Goal: Information Seeking & Learning: Understand process/instructions

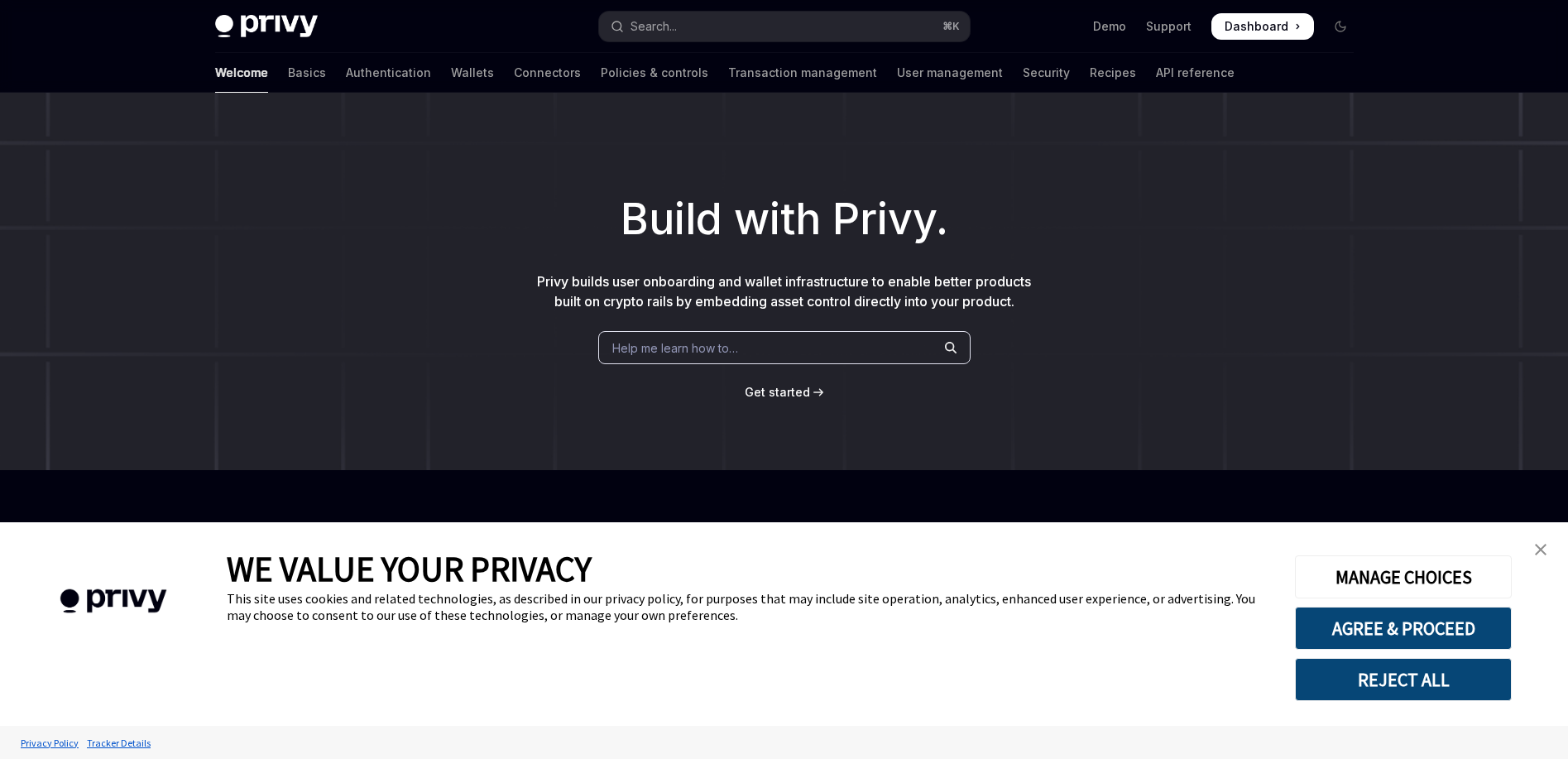
drag, startPoint x: 320, startPoint y: 71, endPoint x: 349, endPoint y: 94, distance: 37.0
click at [346, 71] on link "Authentication" at bounding box center [388, 73] width 85 height 40
type textarea "*"
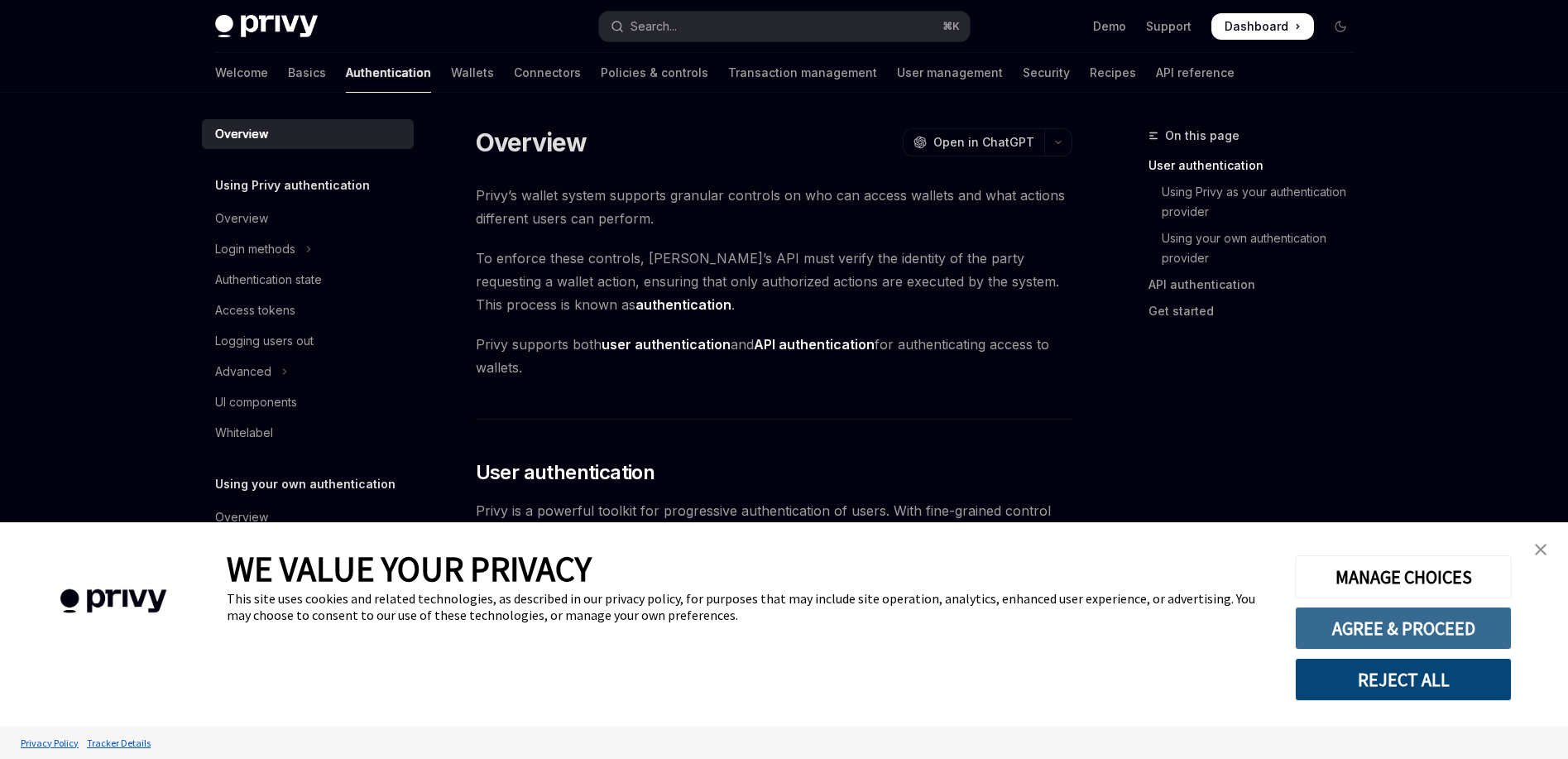
drag, startPoint x: 1416, startPoint y: 675, endPoint x: 1415, endPoint y: 628, distance: 47.0
click at [1416, 629] on div "MANAGE CHOICES AGREE & PROCEED REJECT ALL" at bounding box center [1402, 623] width 215 height 154
click at [1415, 628] on button "AGREE & PROCEED" at bounding box center [1403, 627] width 217 height 43
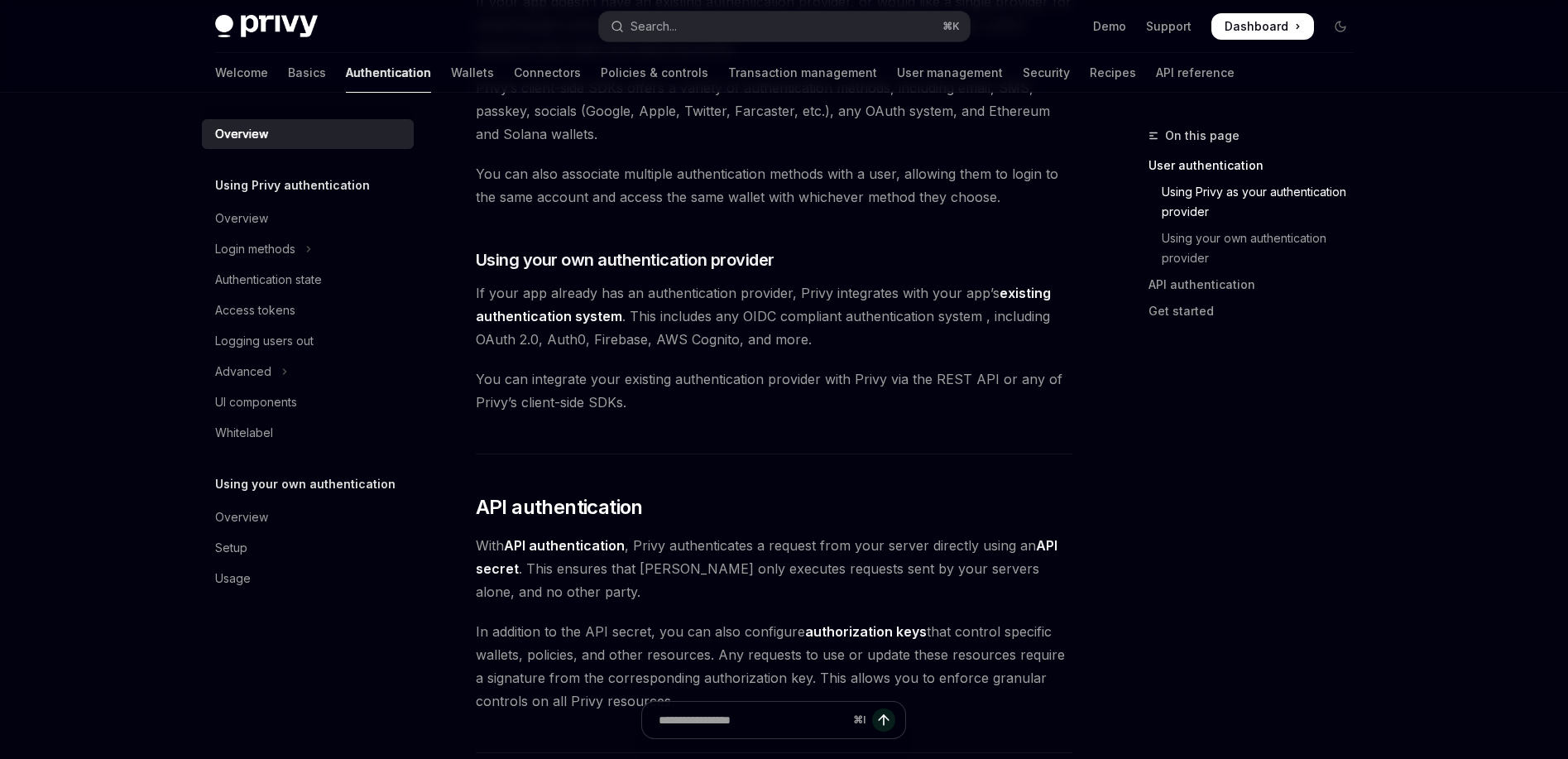
scroll to position [751, 0]
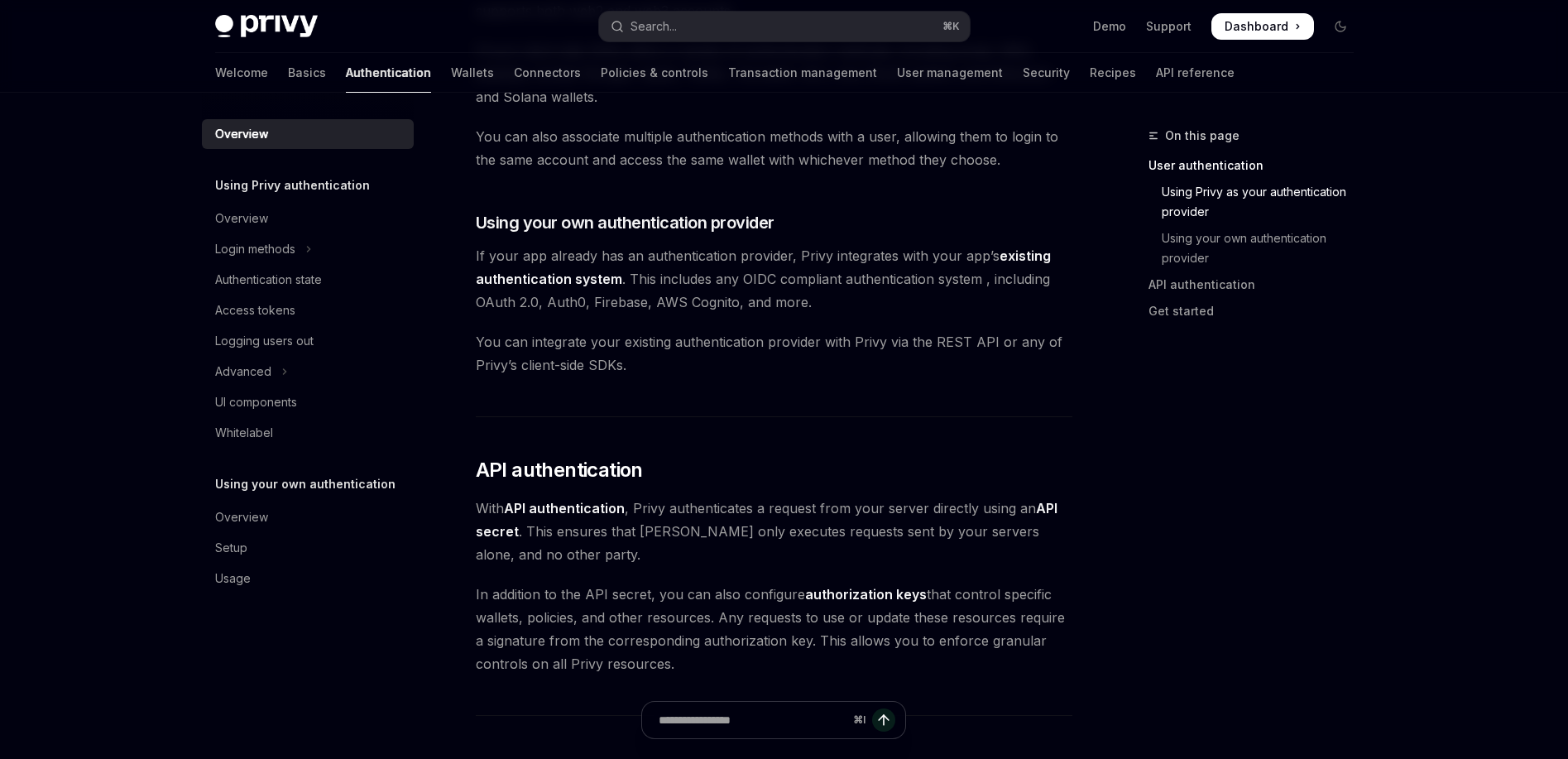
click at [534, 280] on link "existing authentication system" at bounding box center [763, 267] width 575 height 41
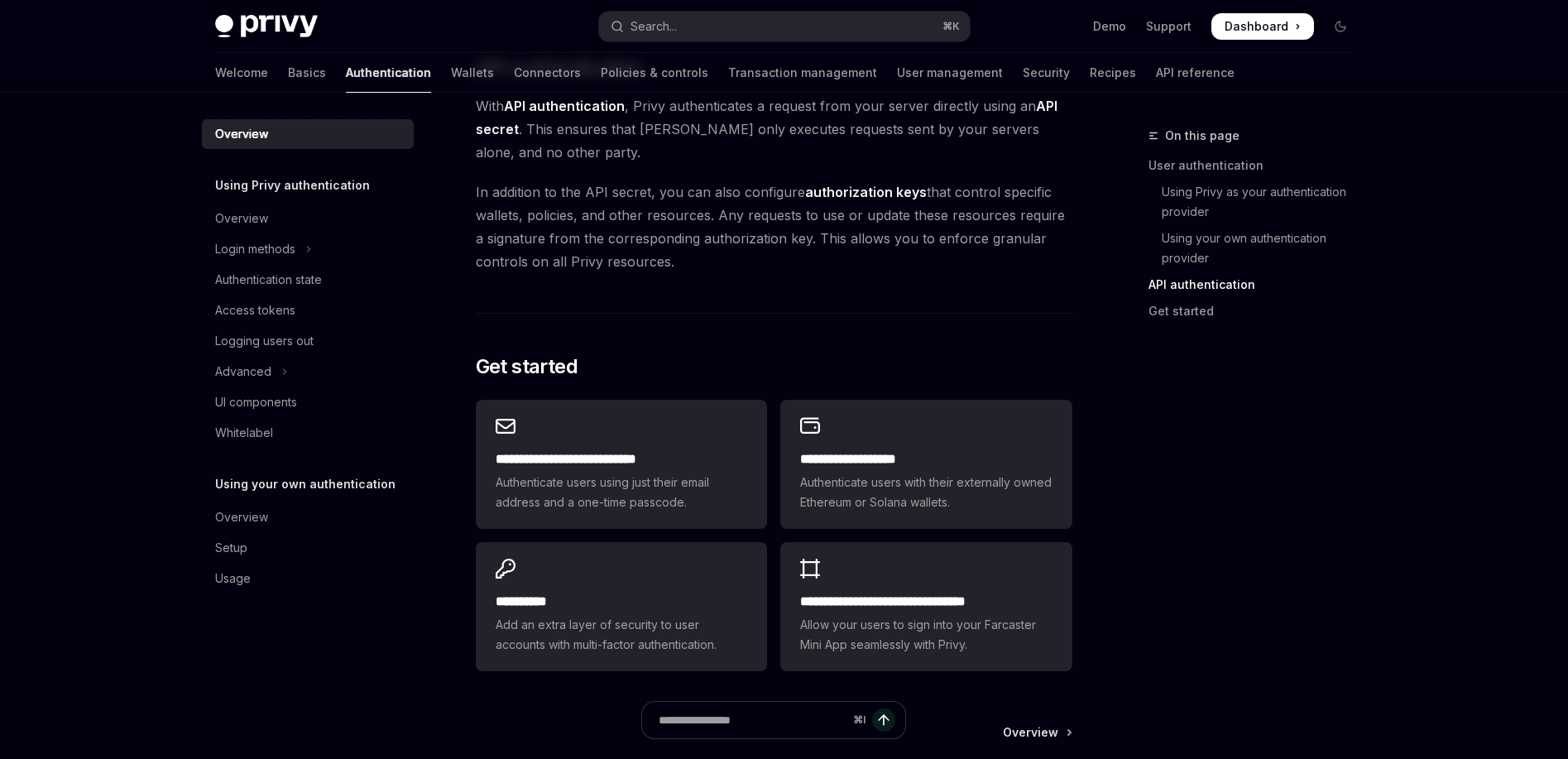
scroll to position [1175, 0]
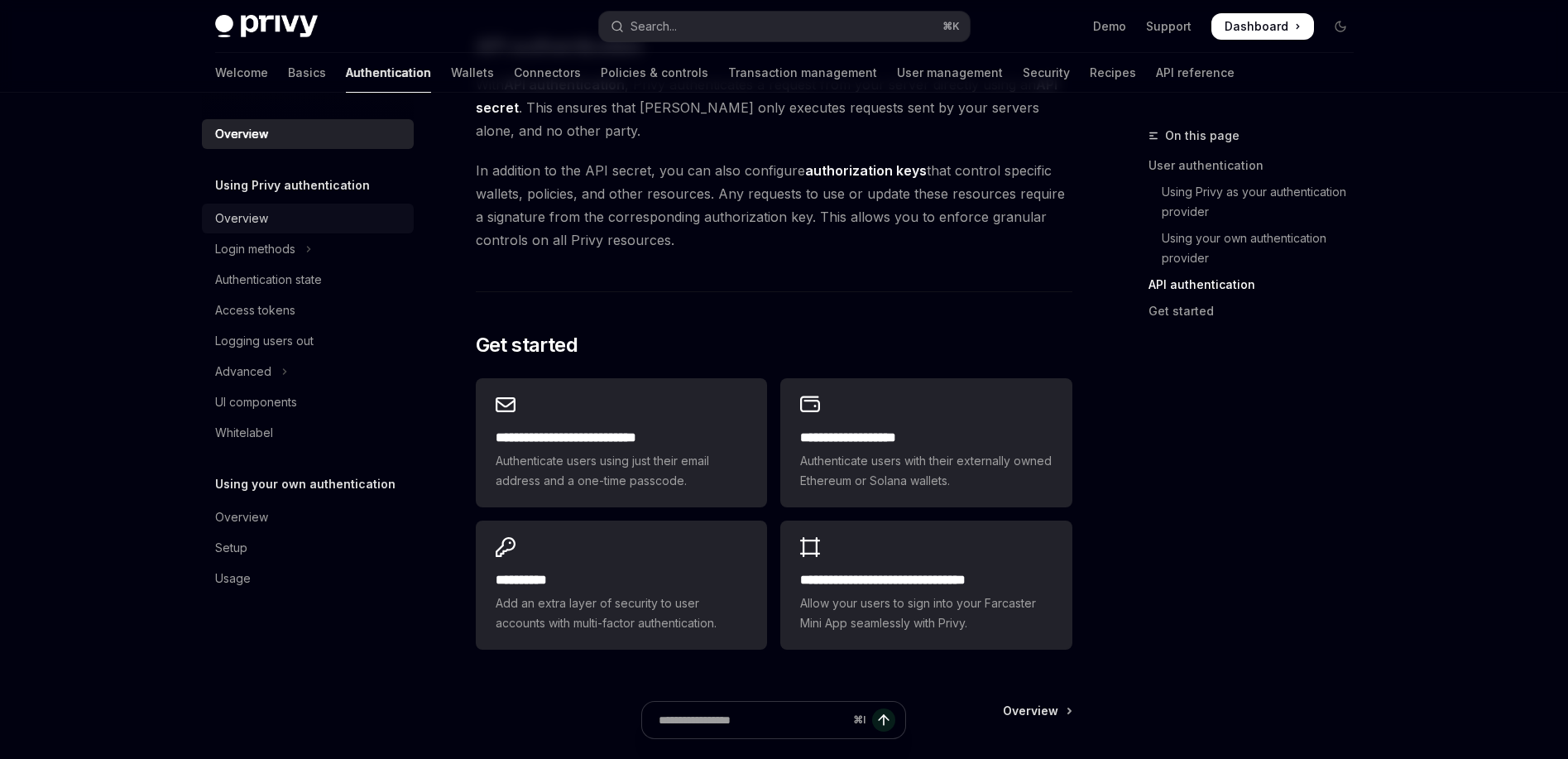
click at [260, 219] on div "Overview" at bounding box center [242, 218] width 53 height 20
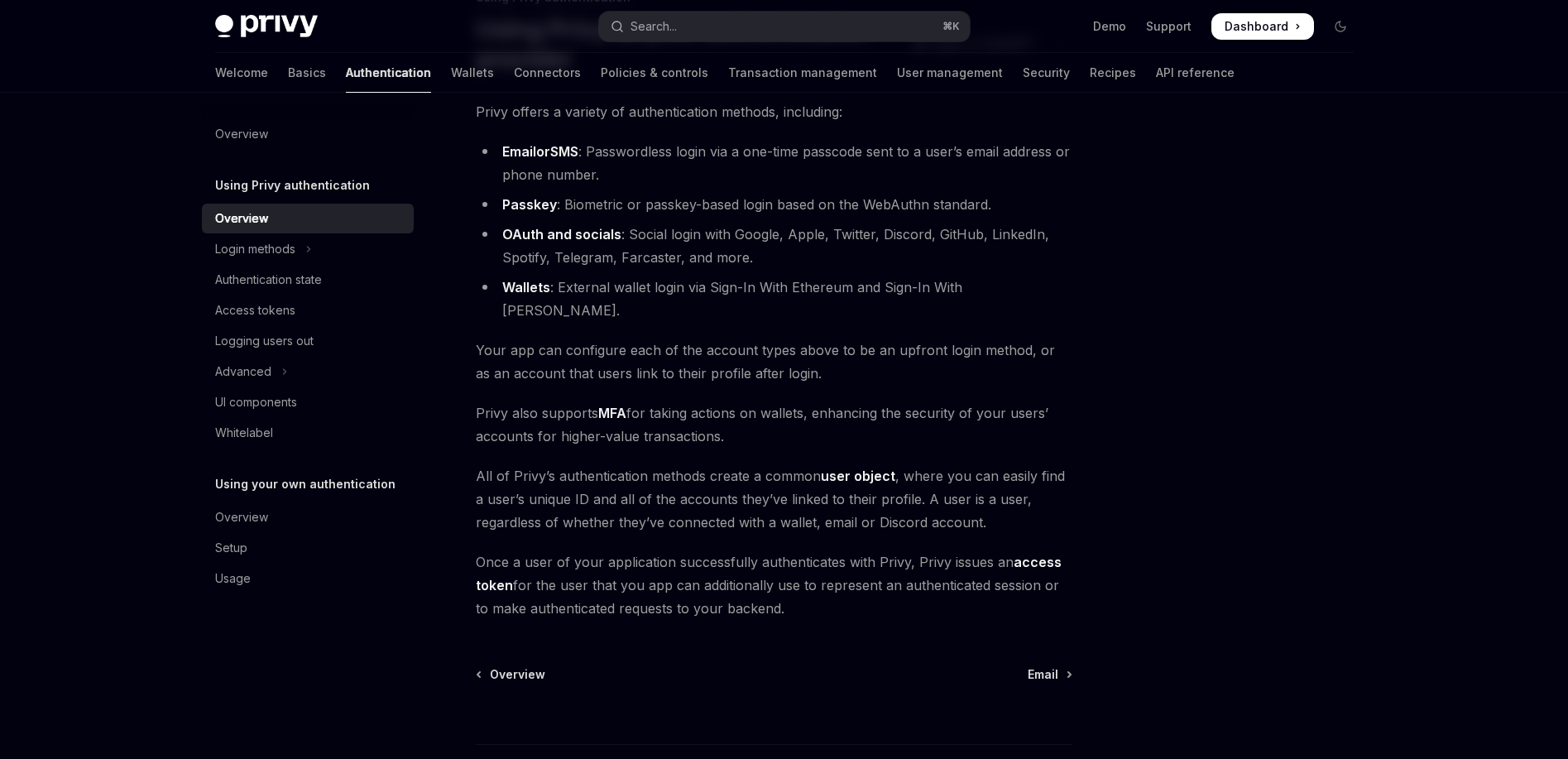
scroll to position [244, 0]
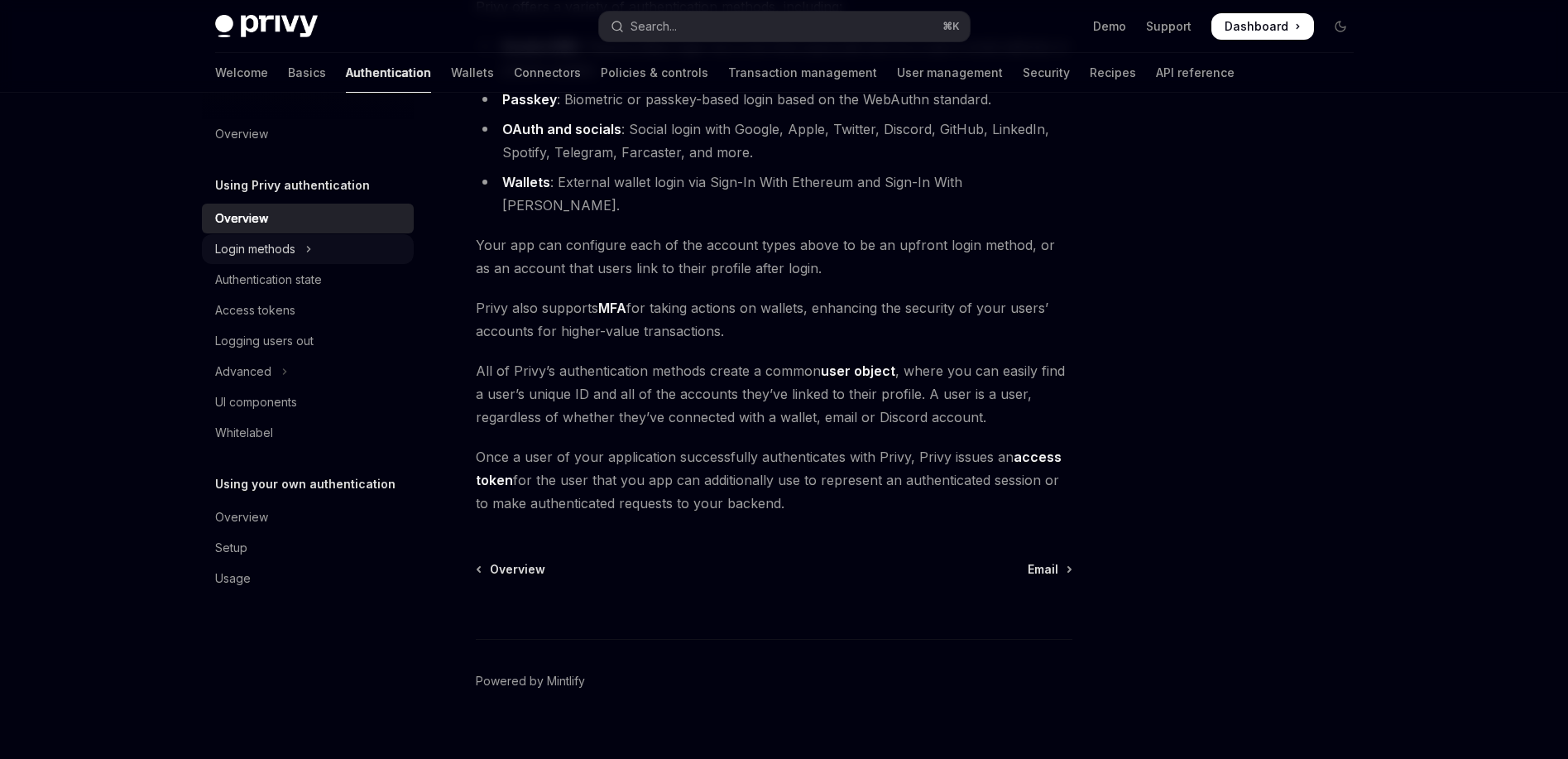
click at [305, 240] on icon "Toggle Login methods section" at bounding box center [308, 248] width 7 height 20
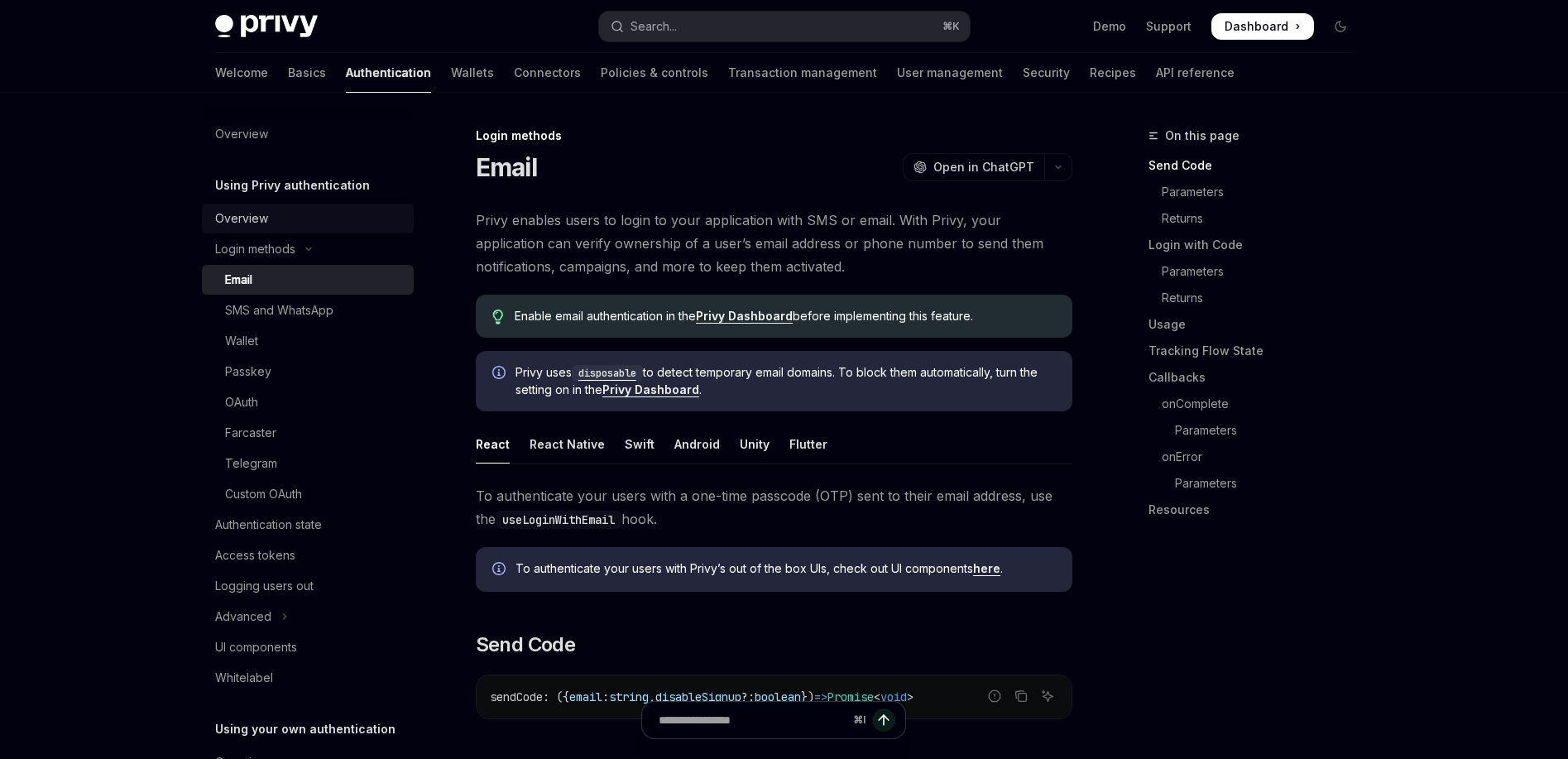
click at [291, 207] on link "Overview" at bounding box center [308, 218] width 212 height 29
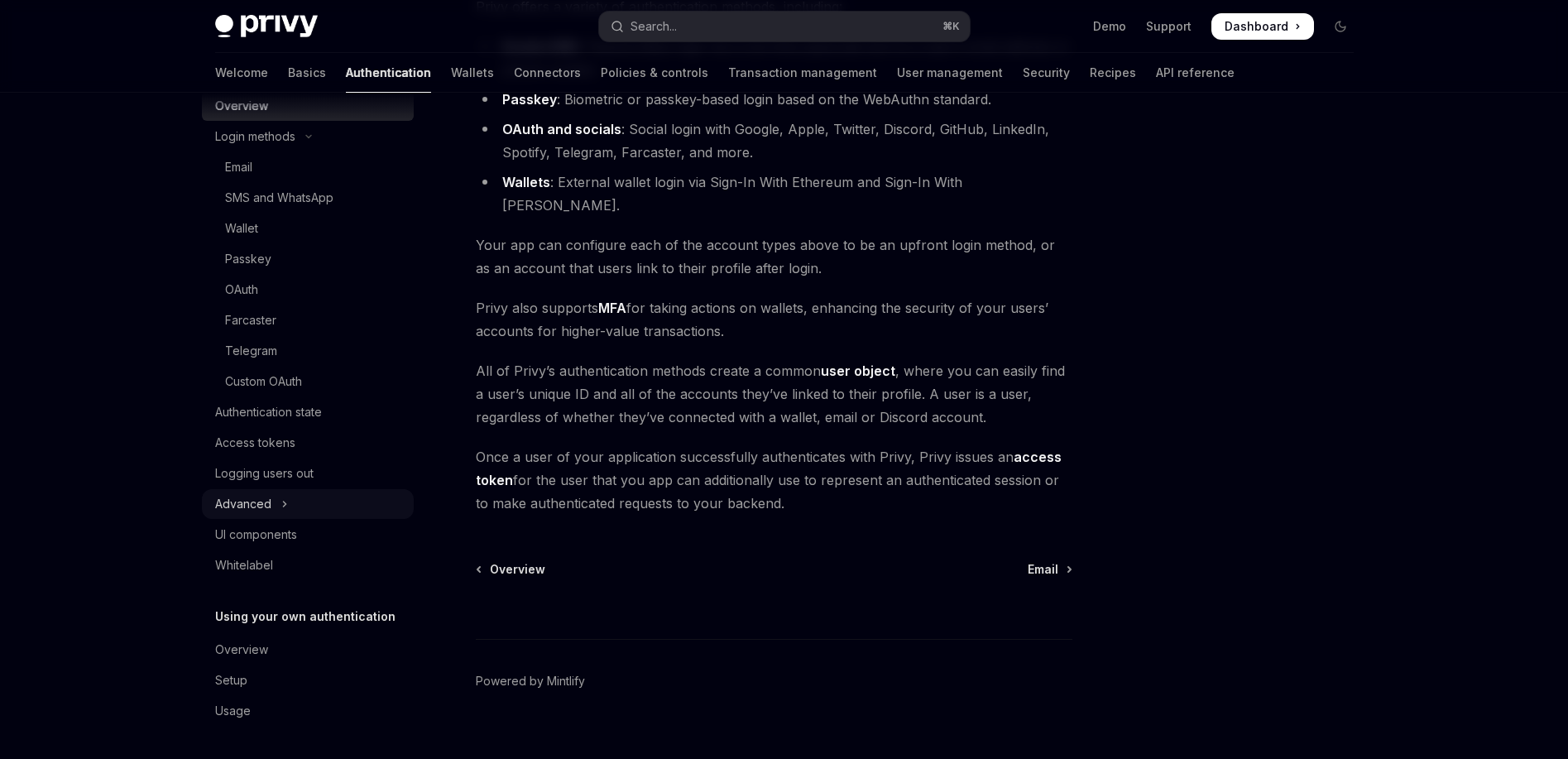
scroll to position [102, 0]
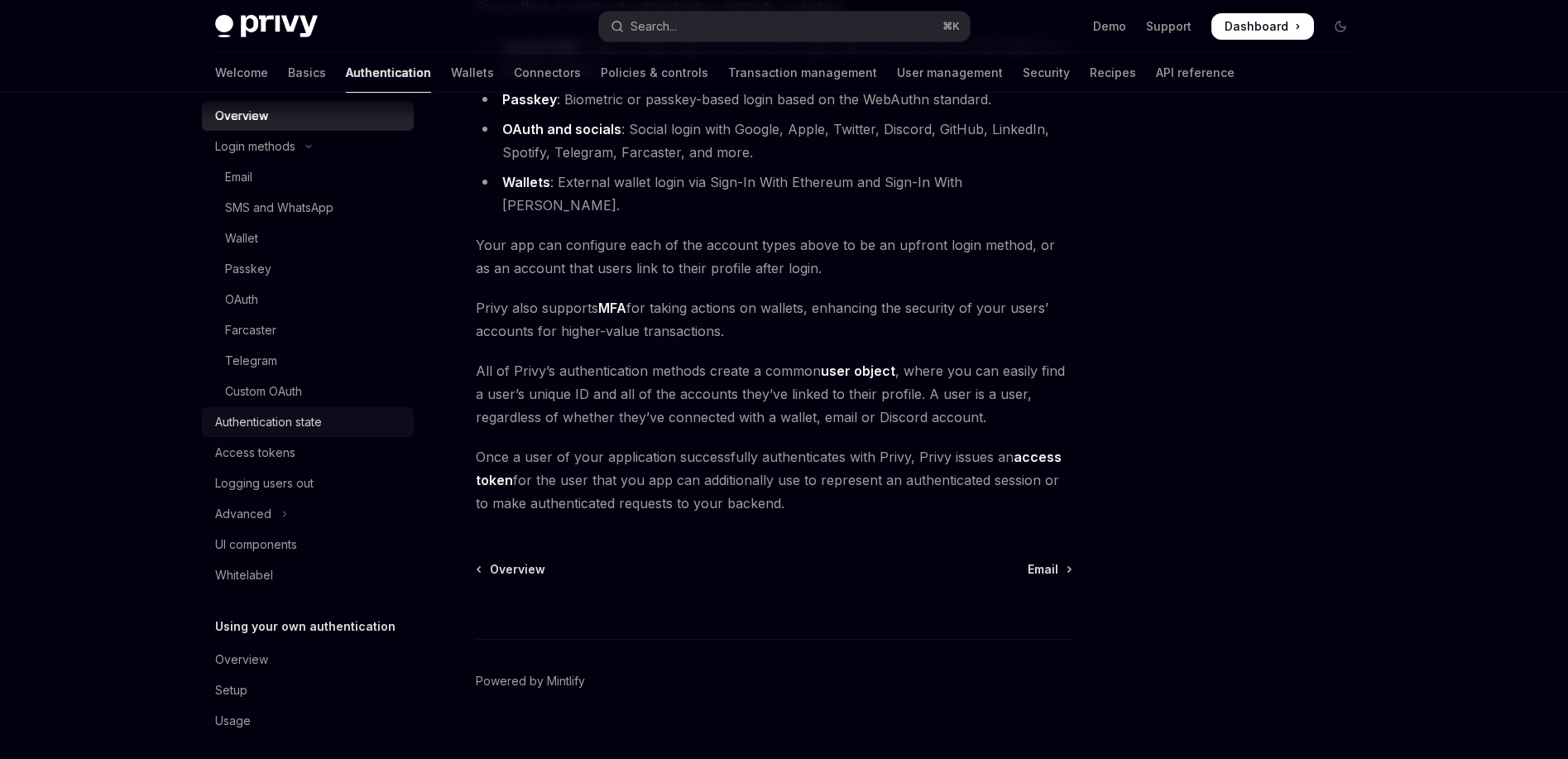
click at [316, 421] on div "Authentication state" at bounding box center [268, 422] width 107 height 20
type textarea "*"
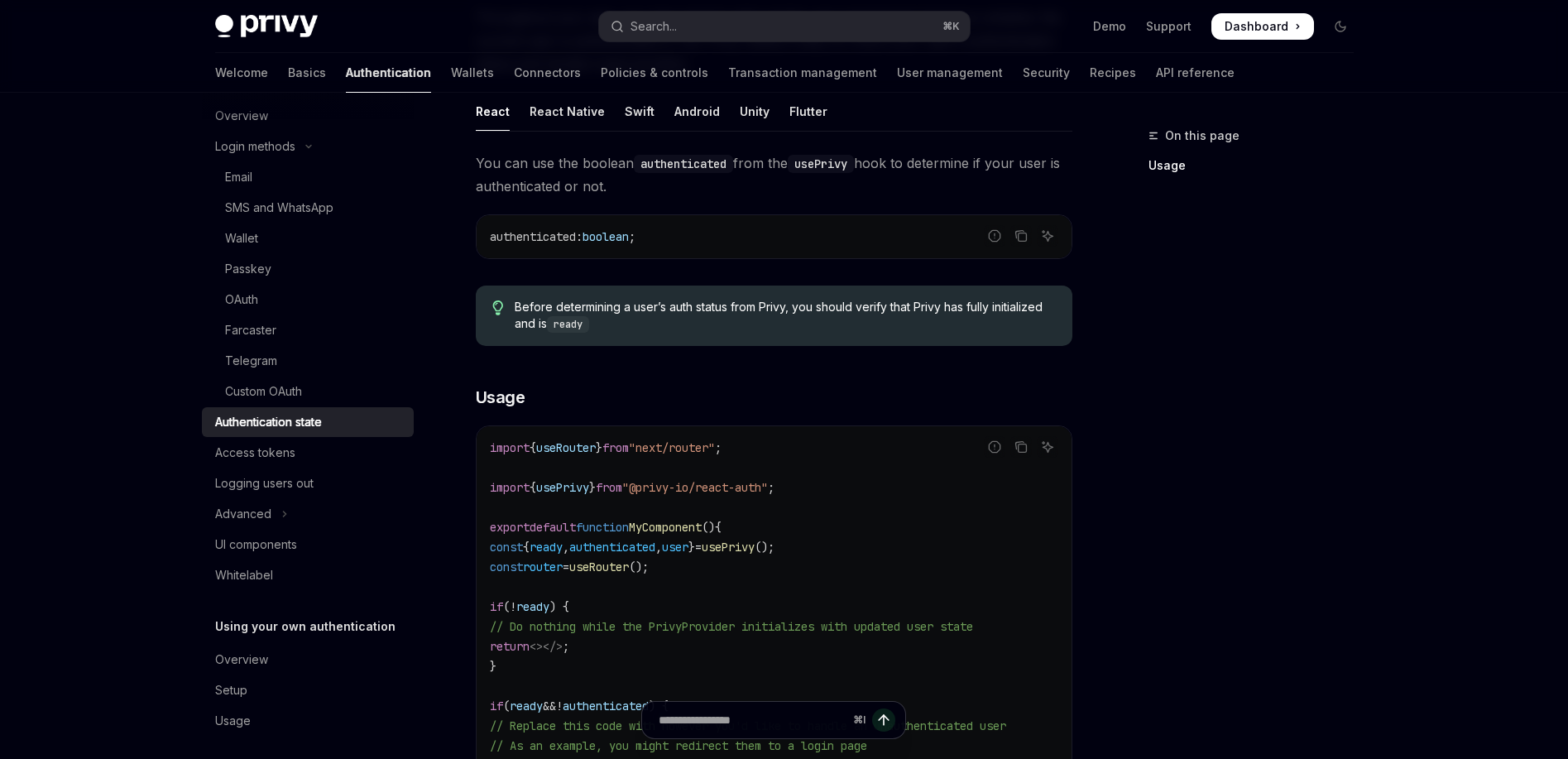
scroll to position [427, 0]
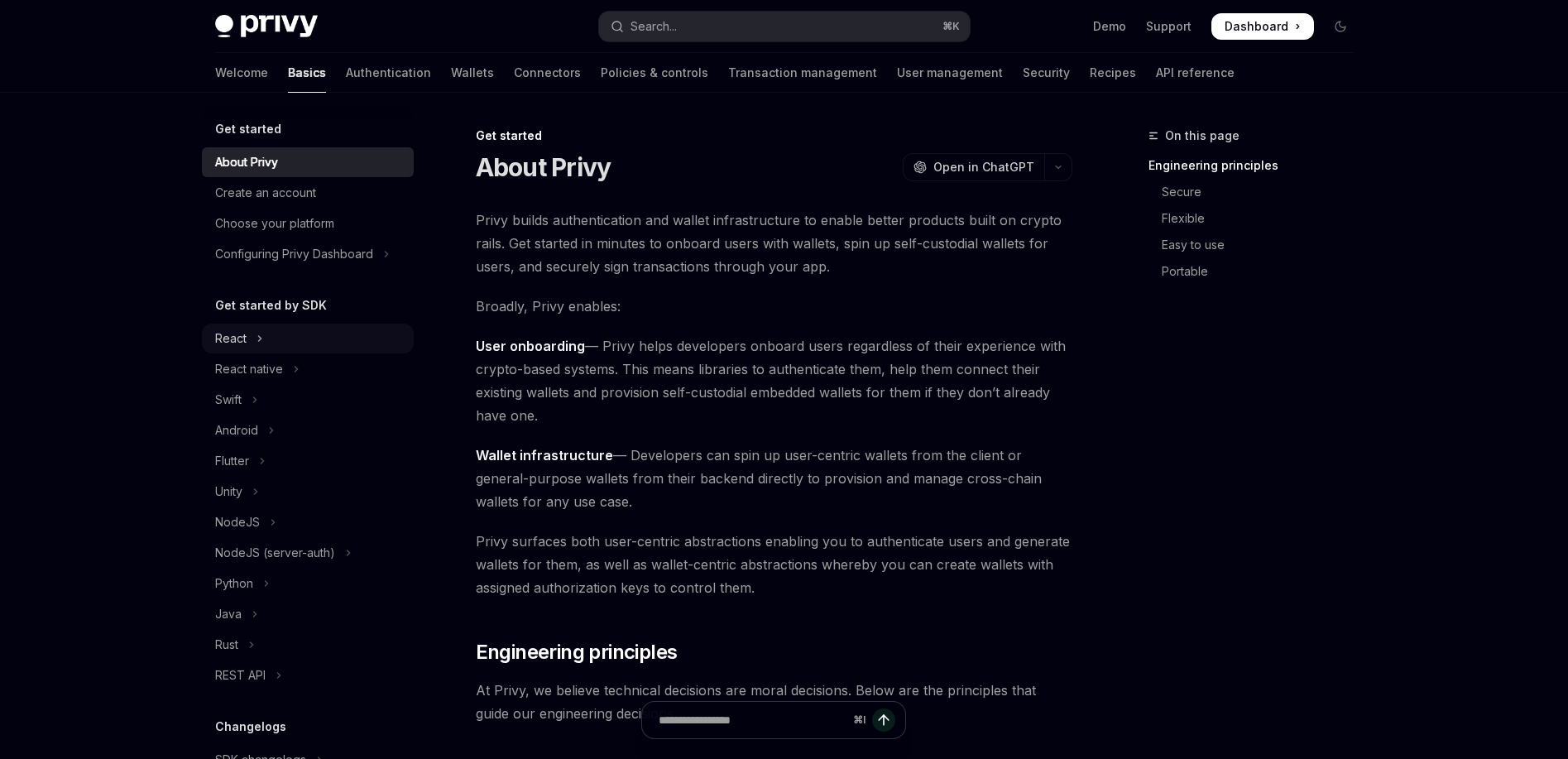
click at [261, 340] on icon "Toggle React section" at bounding box center [260, 338] width 7 height 20
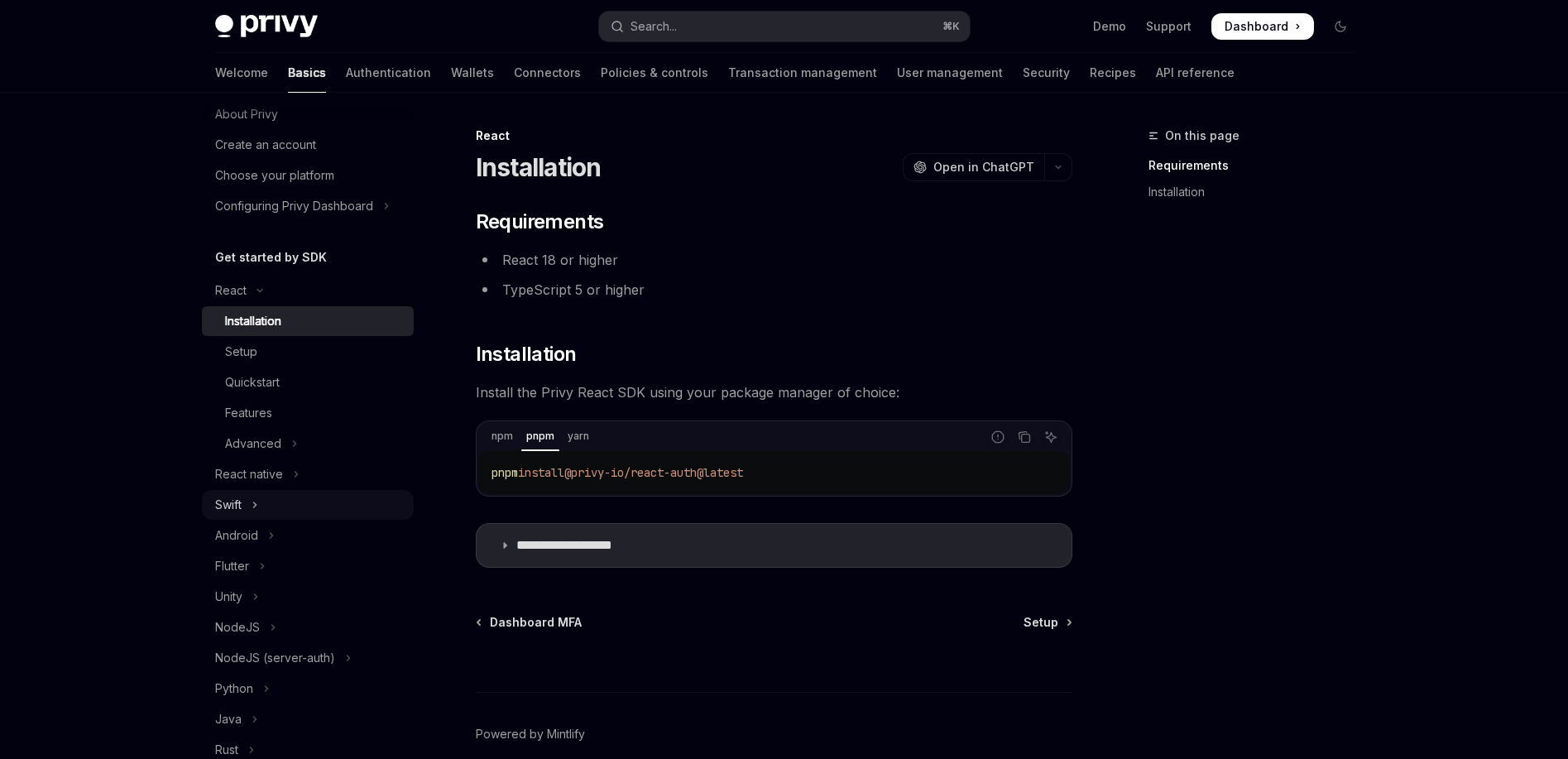
scroll to position [109, 0]
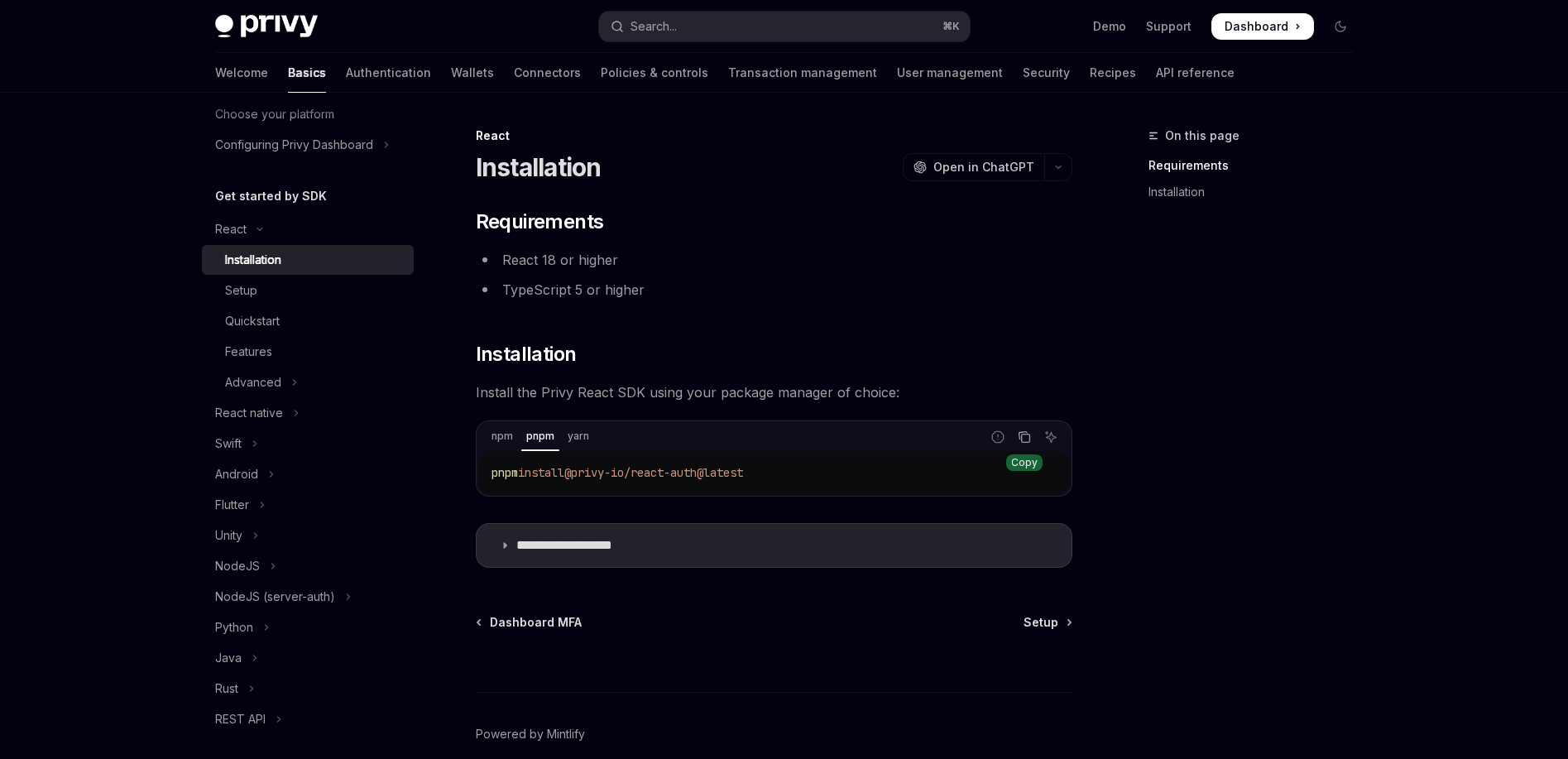
click at [1027, 441] on icon "Copy the contents from the code block" at bounding box center [1024, 437] width 13 height 13
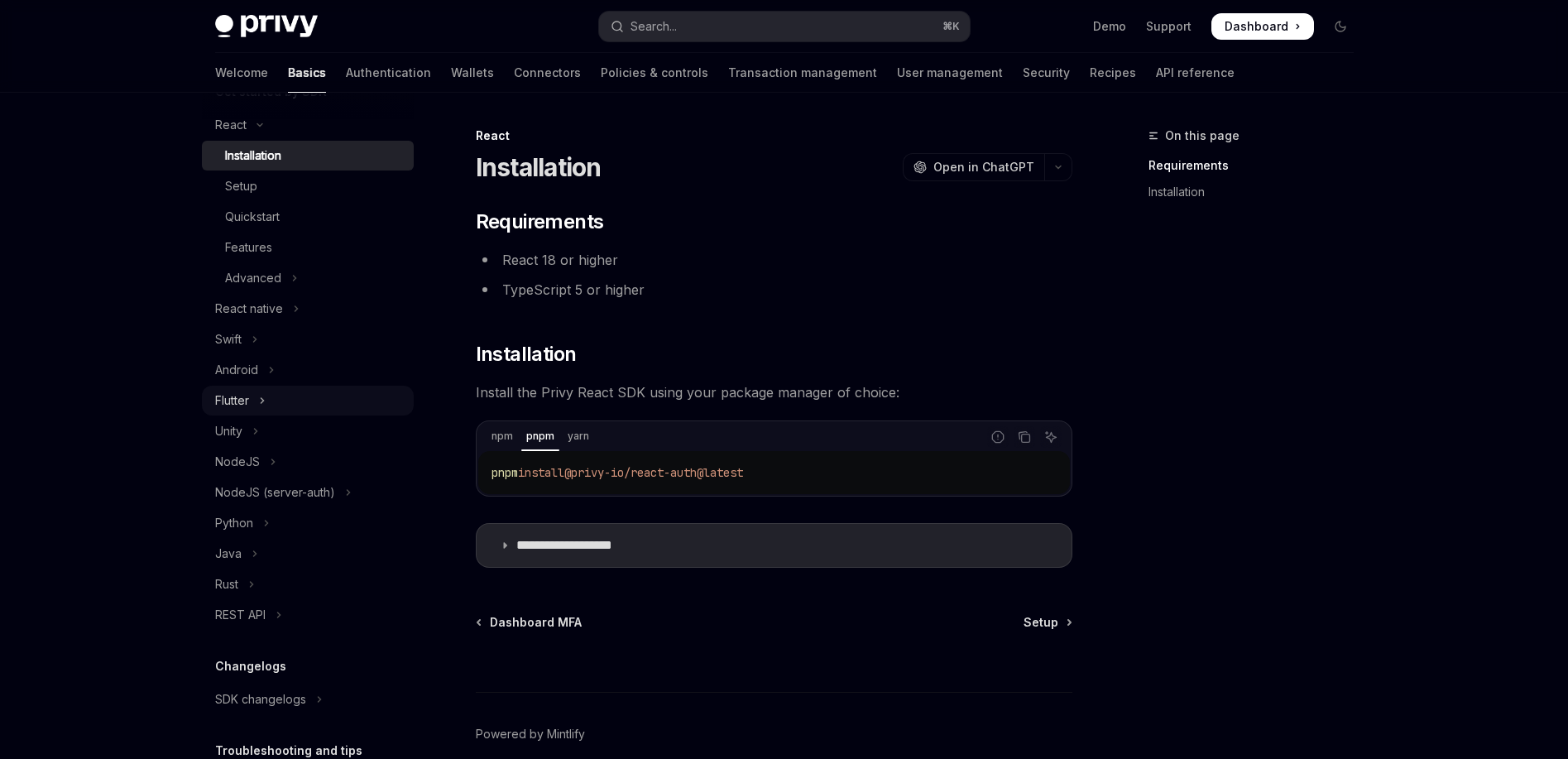
scroll to position [105, 0]
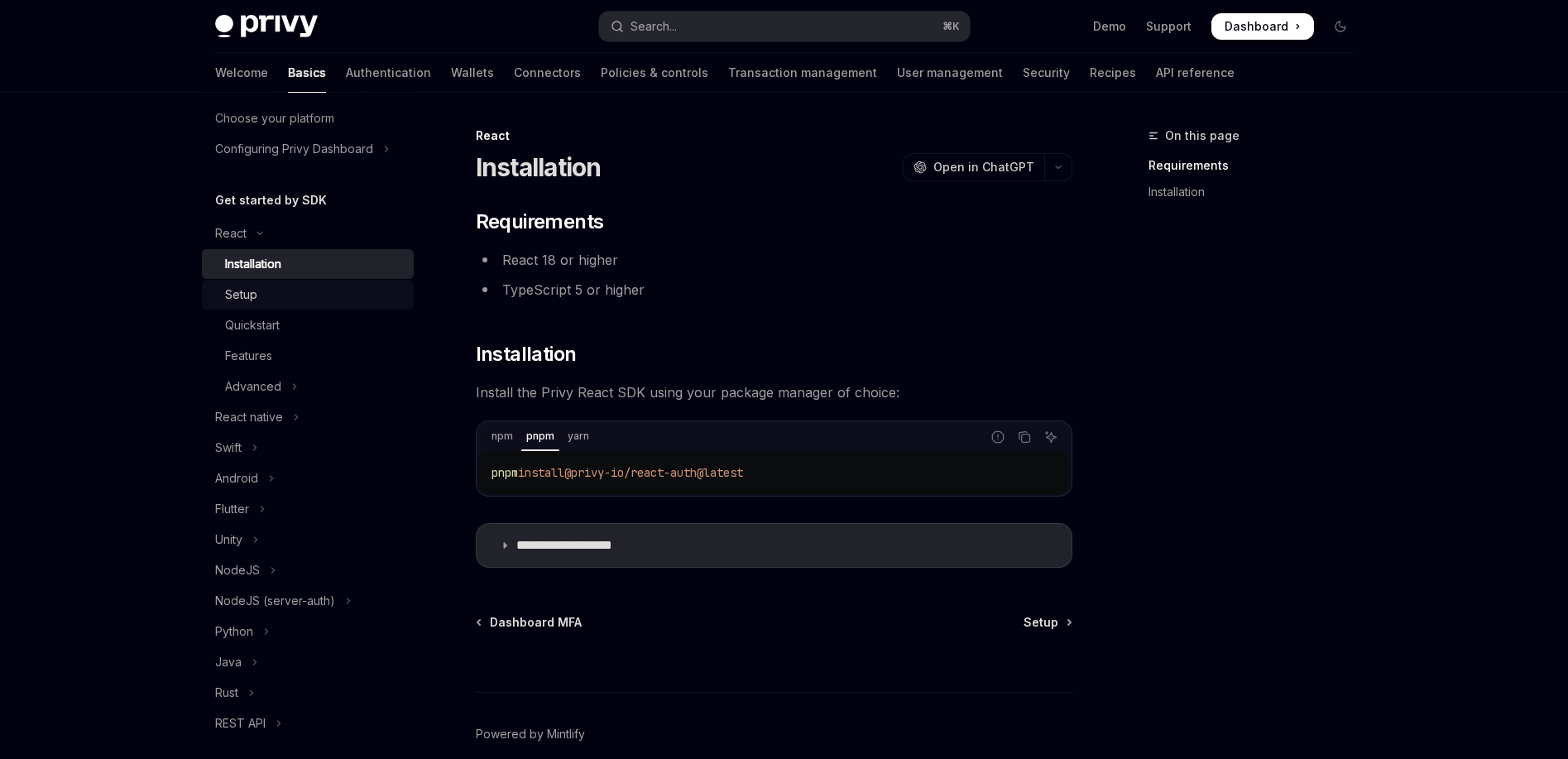
click at [273, 297] on div "Setup" at bounding box center [315, 294] width 179 height 20
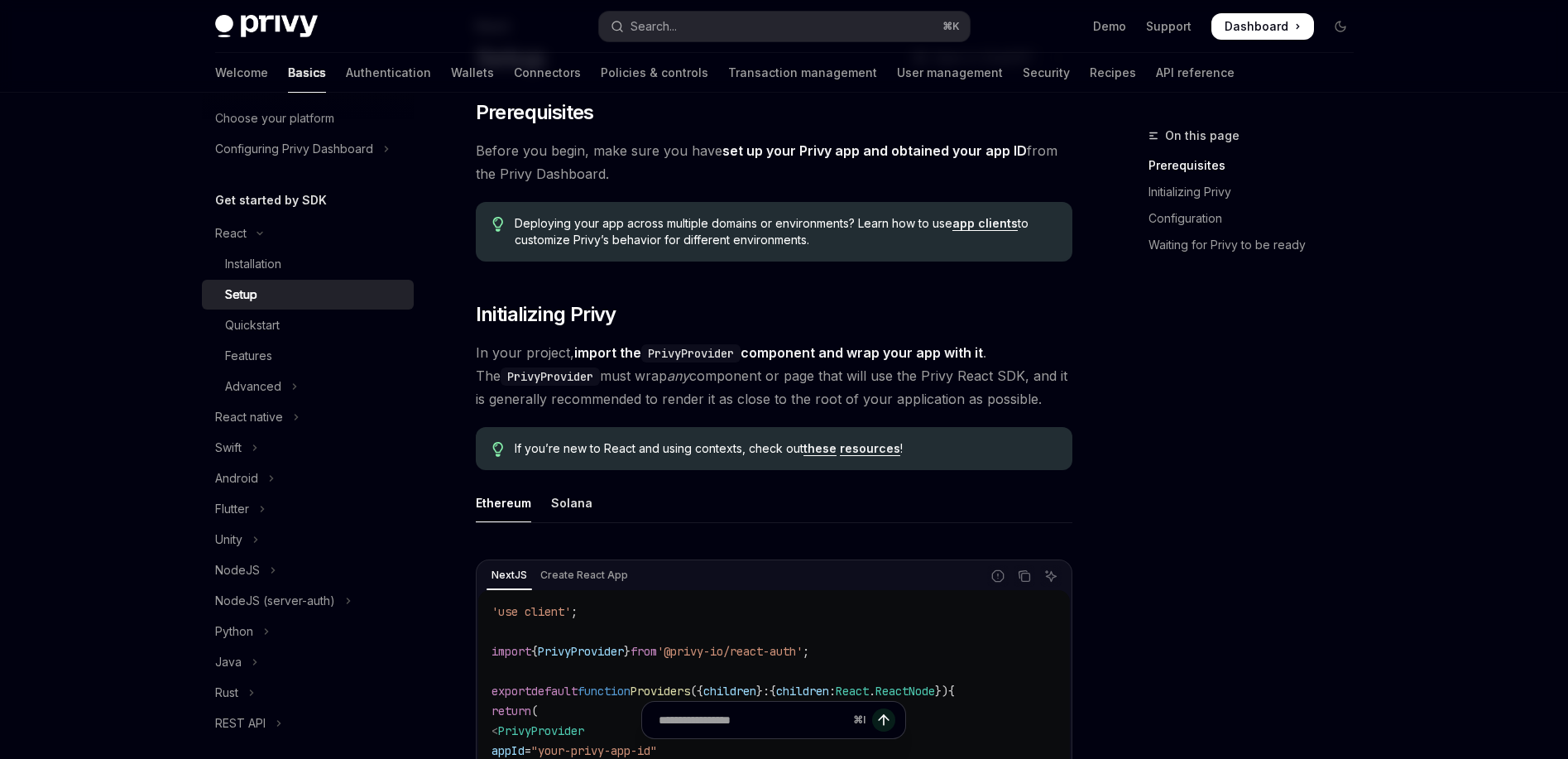
scroll to position [309, 0]
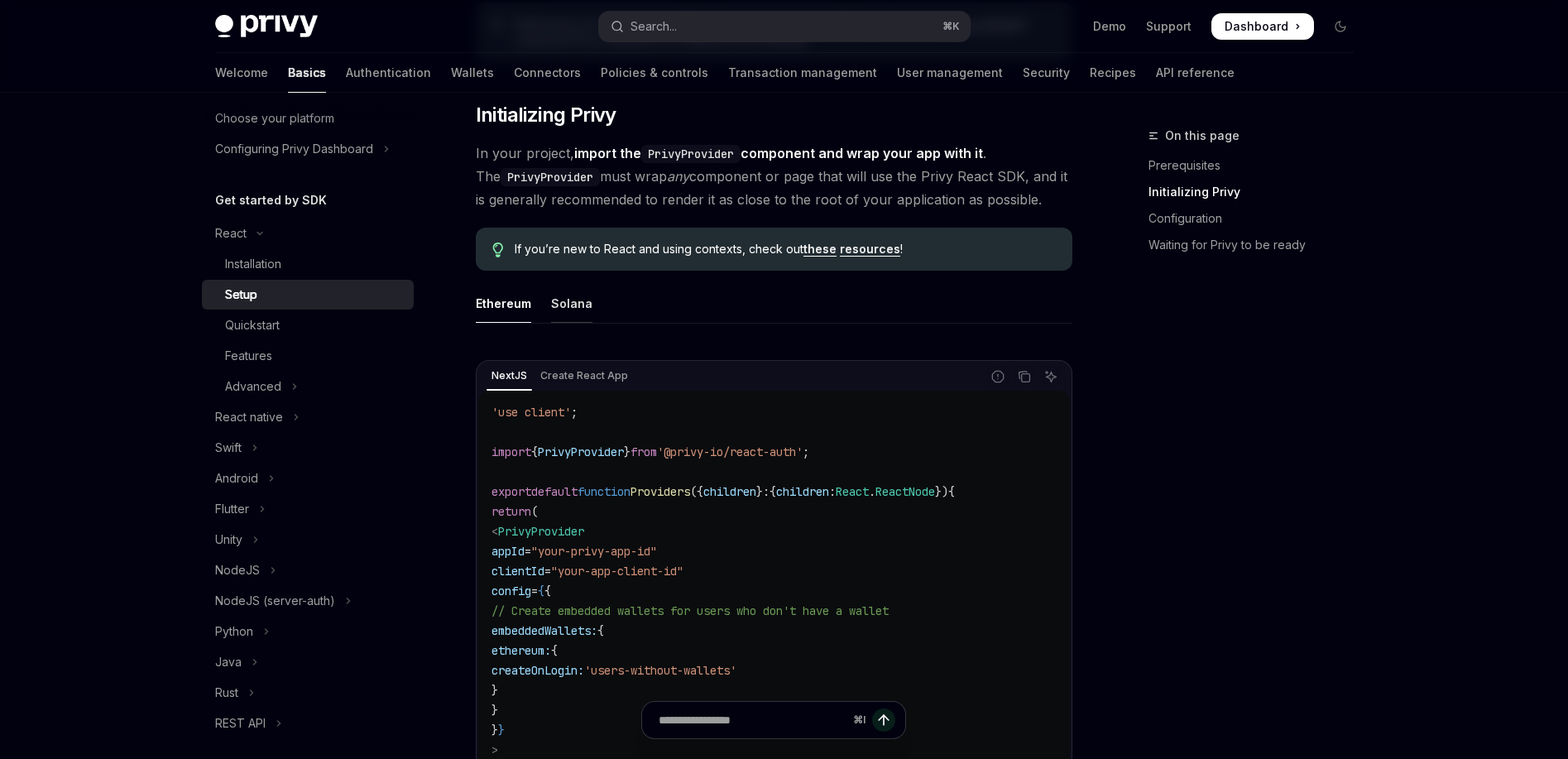
click at [563, 298] on div "Solana" at bounding box center [572, 302] width 42 height 39
click at [494, 298] on div "Ethereum" at bounding box center [503, 302] width 56 height 39
click at [577, 299] on div "Solana" at bounding box center [572, 302] width 42 height 39
type textarea "*"
click at [693, 153] on code "PrivyProvider" at bounding box center [691, 154] width 99 height 18
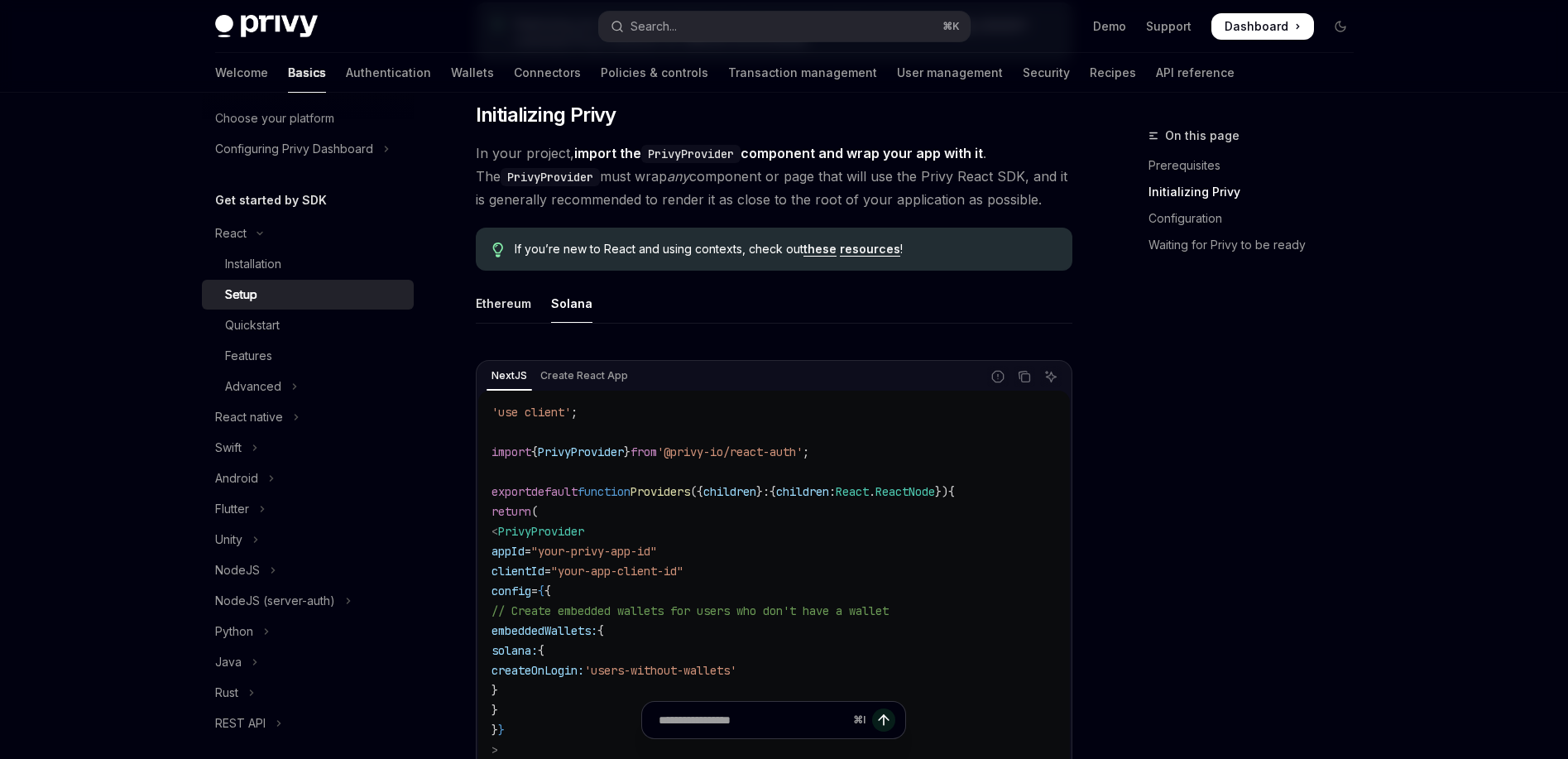
click at [846, 155] on strong "import the PrivyProvider component and wrap your app with it" at bounding box center [778, 153] width 408 height 16
drag, startPoint x: 730, startPoint y: 192, endPoint x: 916, endPoint y: 199, distance: 186.1
click at [916, 199] on span "In your project, import the PrivyProvider component and wrap your app with it .…" at bounding box center [774, 175] width 597 height 69
click at [982, 196] on span "In your project, import the PrivyProvider component and wrap your app with it .…" at bounding box center [774, 175] width 597 height 69
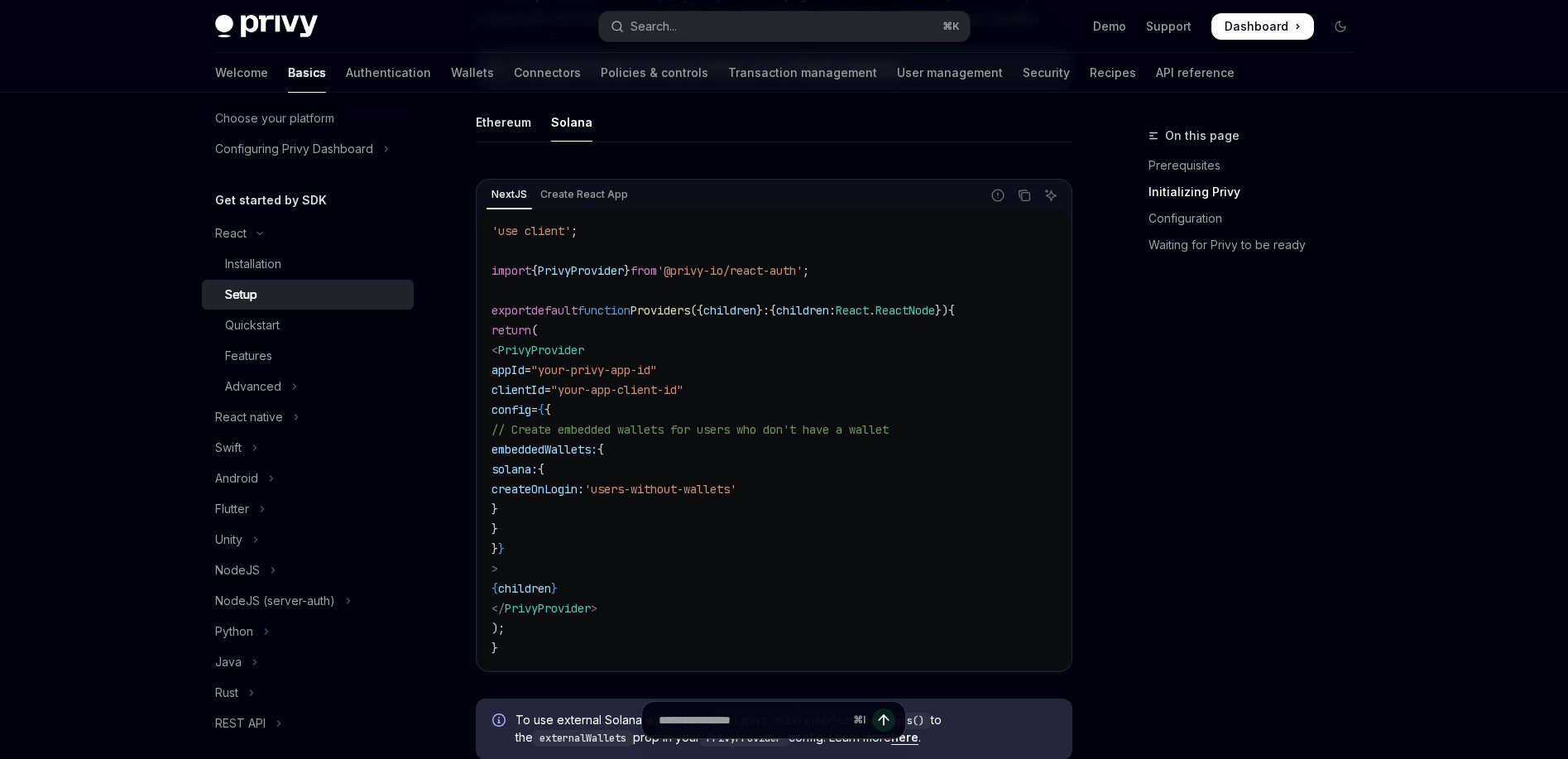
scroll to position [512, 0]
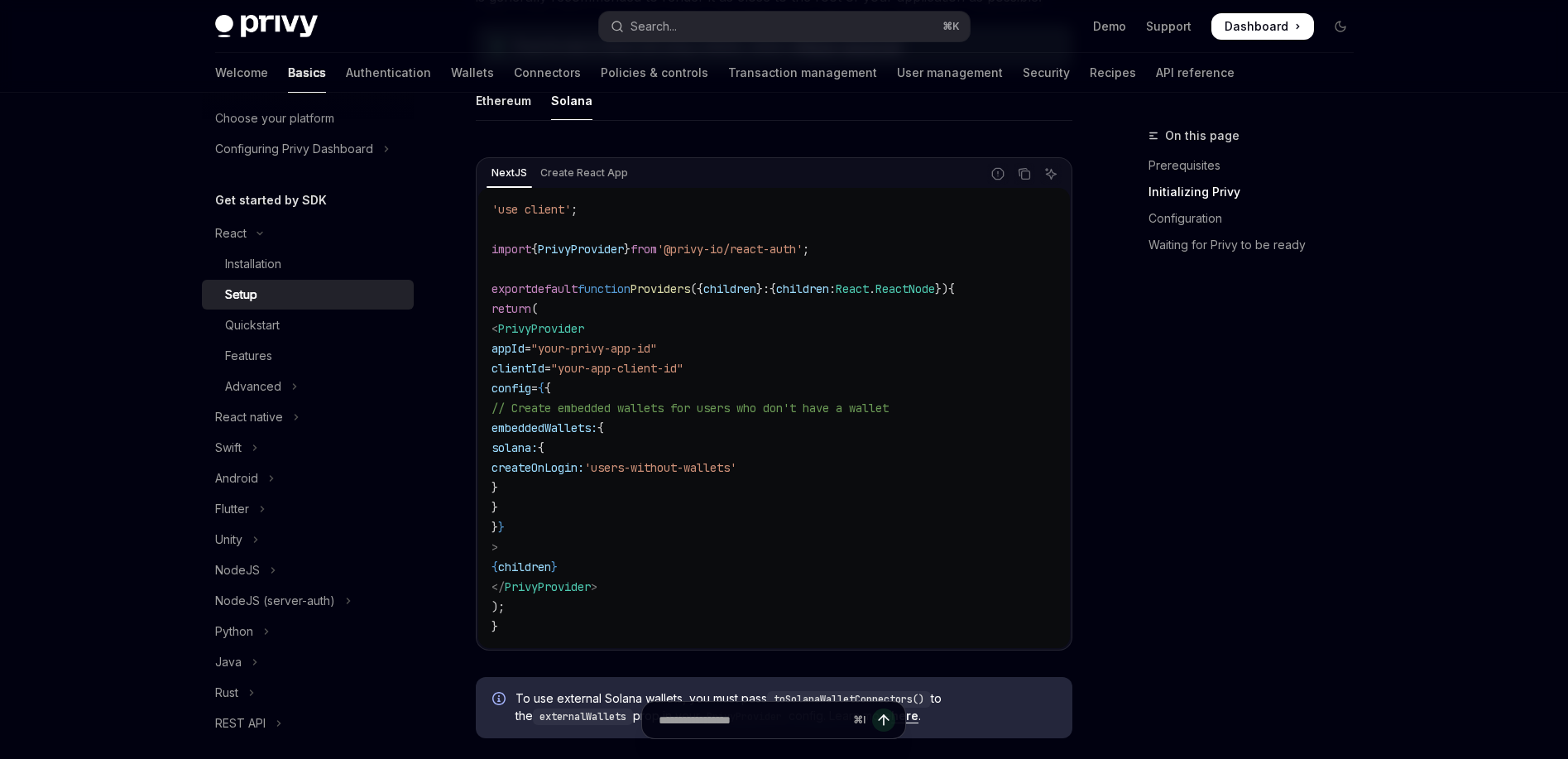
click at [583, 186] on div "NextJS Create React App" at bounding box center [730, 174] width 502 height 28
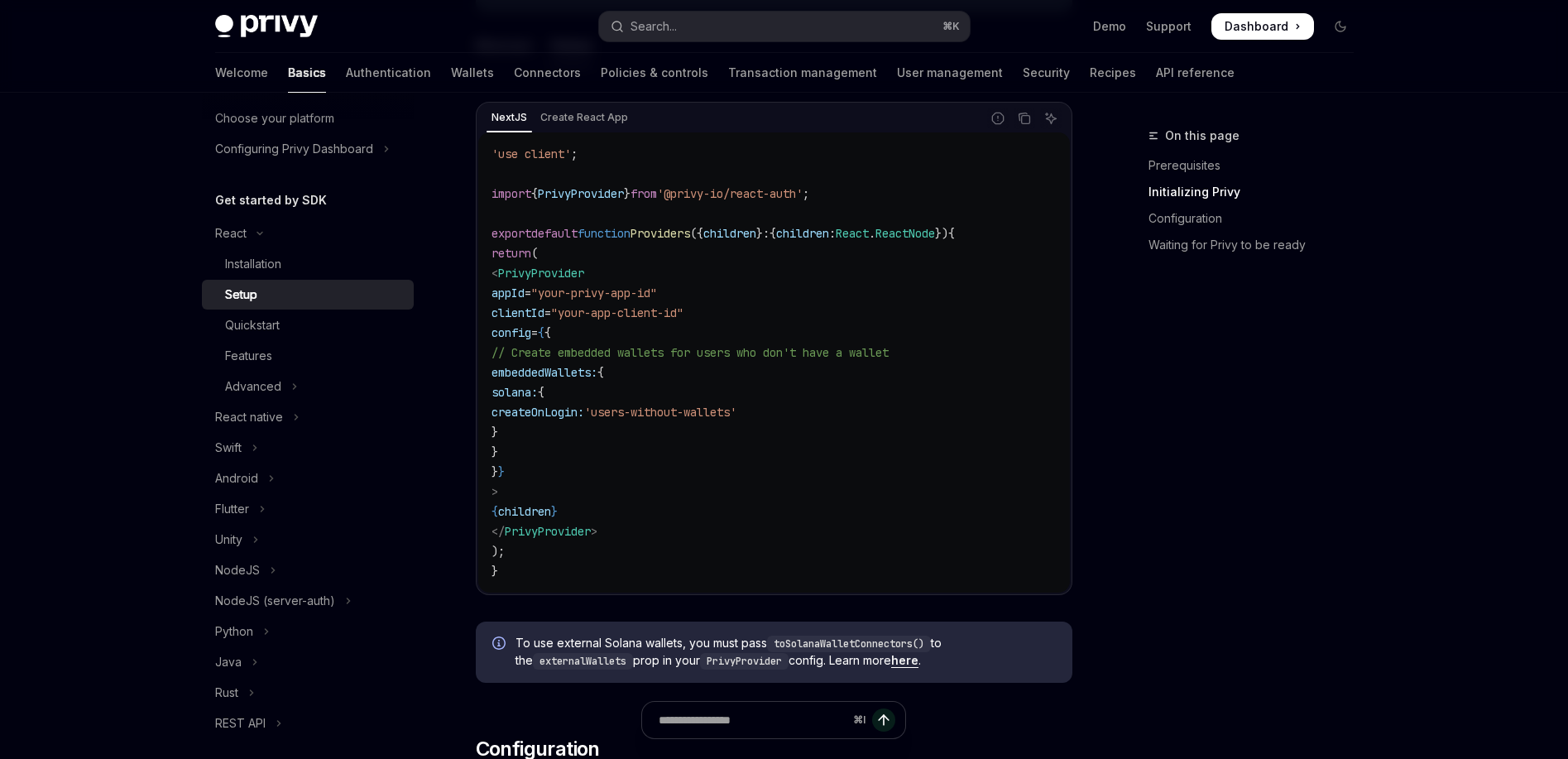
scroll to position [588, 0]
